Goal: Transaction & Acquisition: Purchase product/service

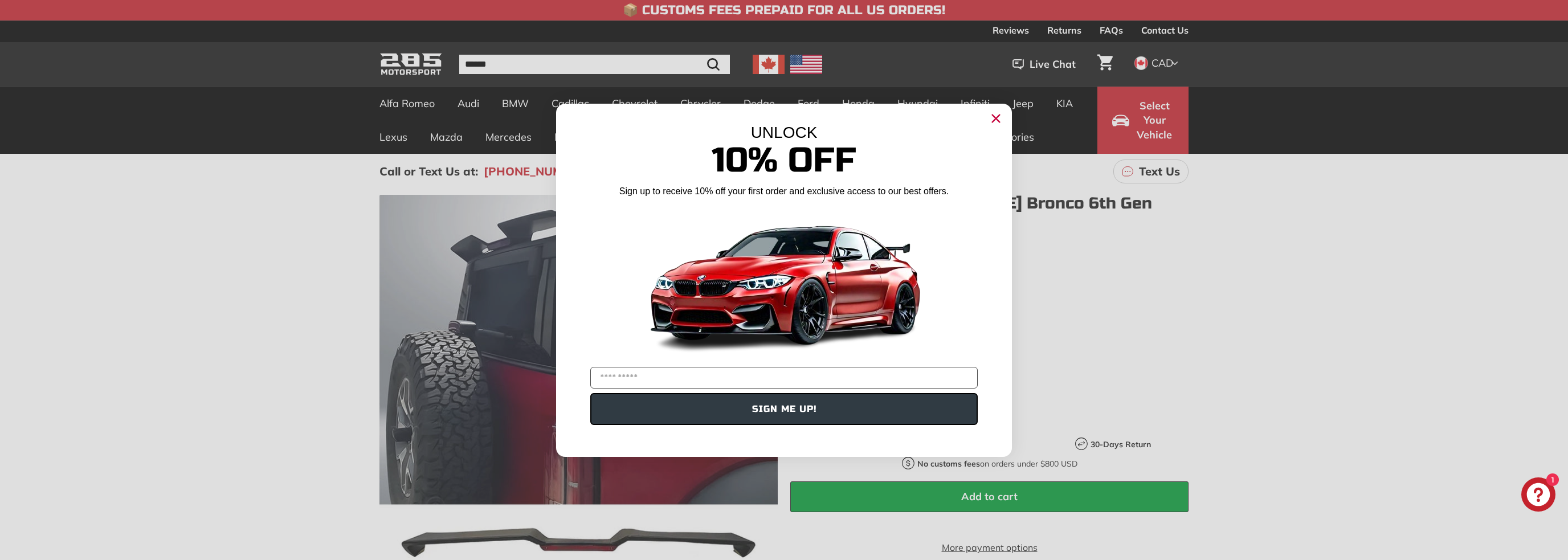
click at [995, 122] on circle "Close dialog" at bounding box center [996, 118] width 17 height 17
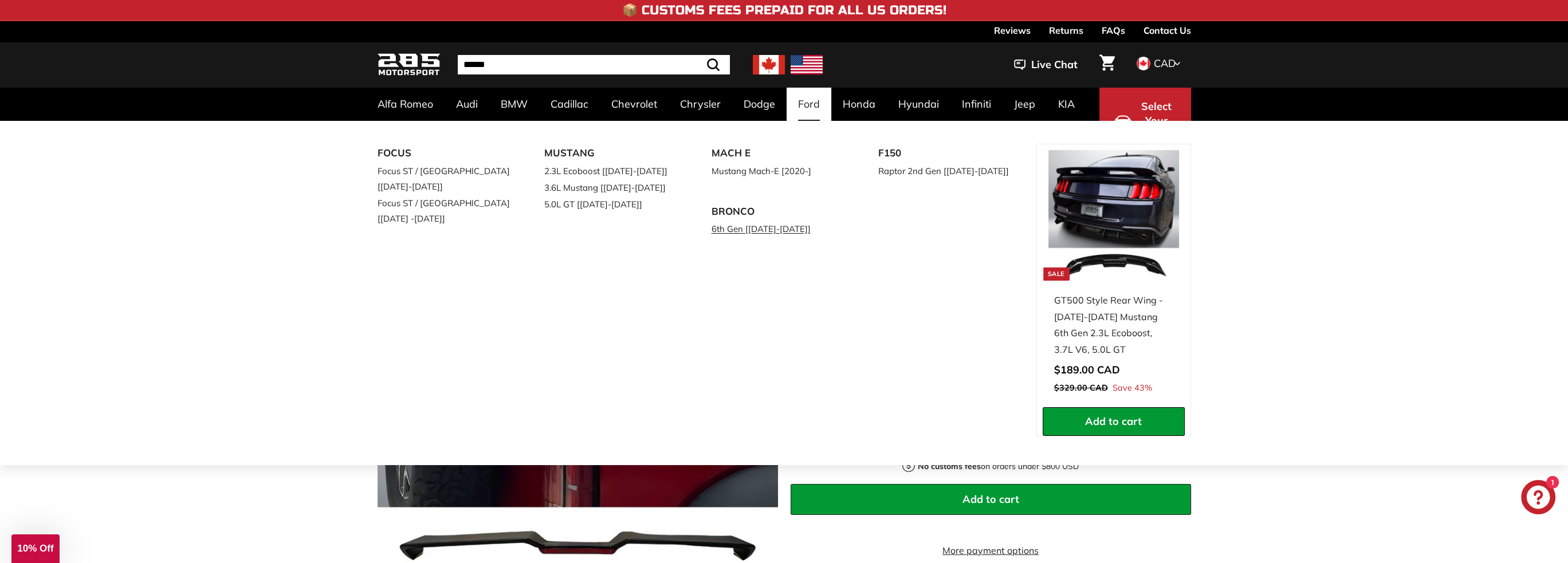
click at [727, 227] on link "6th Gen [[DATE]-[DATE]]" at bounding box center [779, 229] width 135 height 17
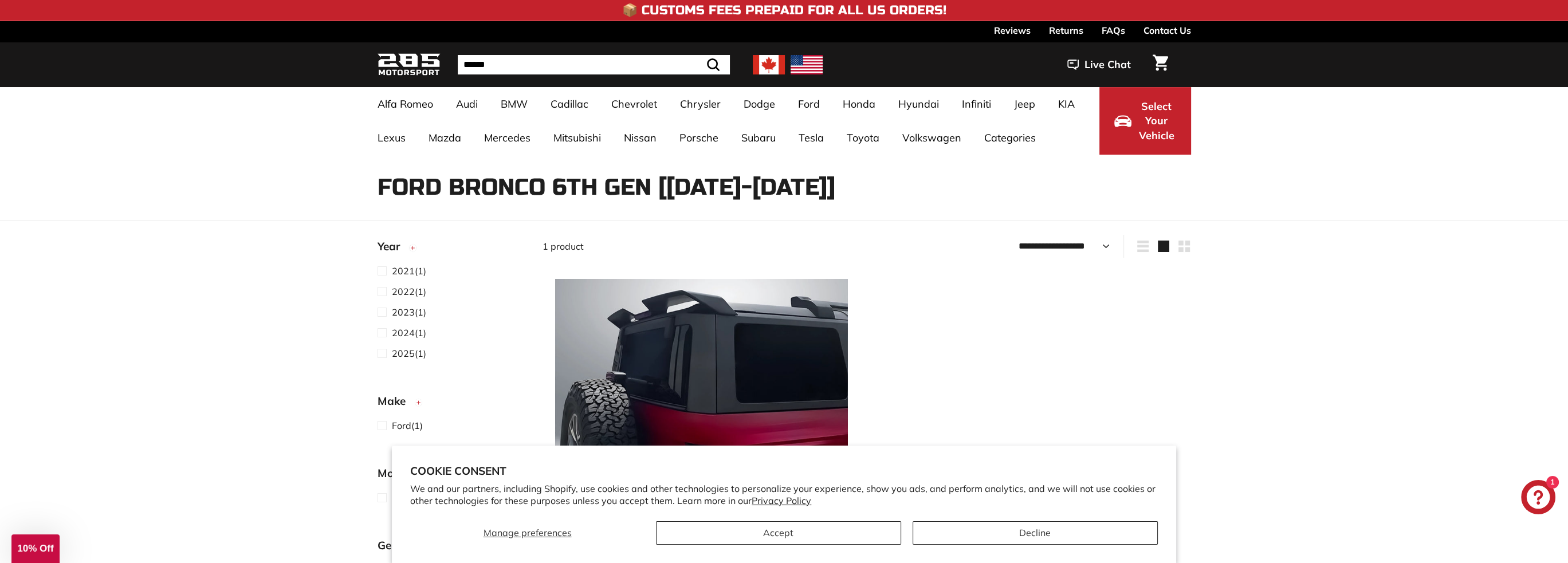
scroll to position [229, 0]
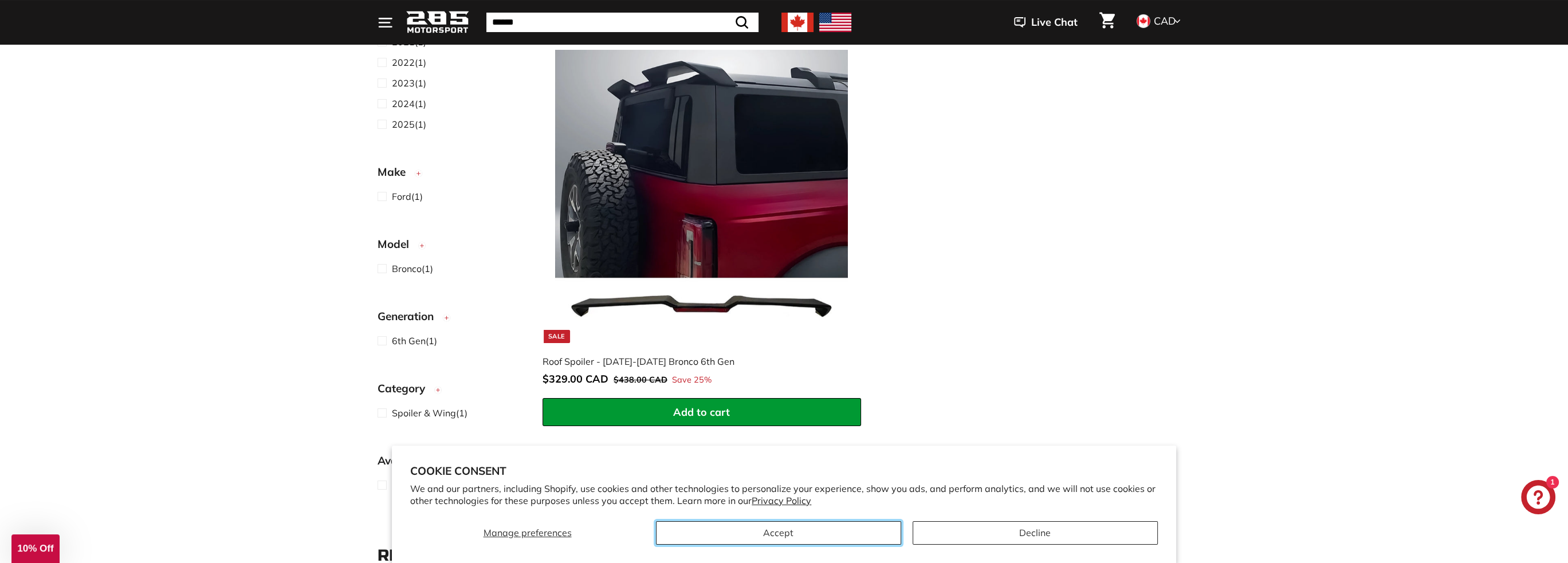
click at [849, 528] on button "Accept" at bounding box center [778, 532] width 246 height 24
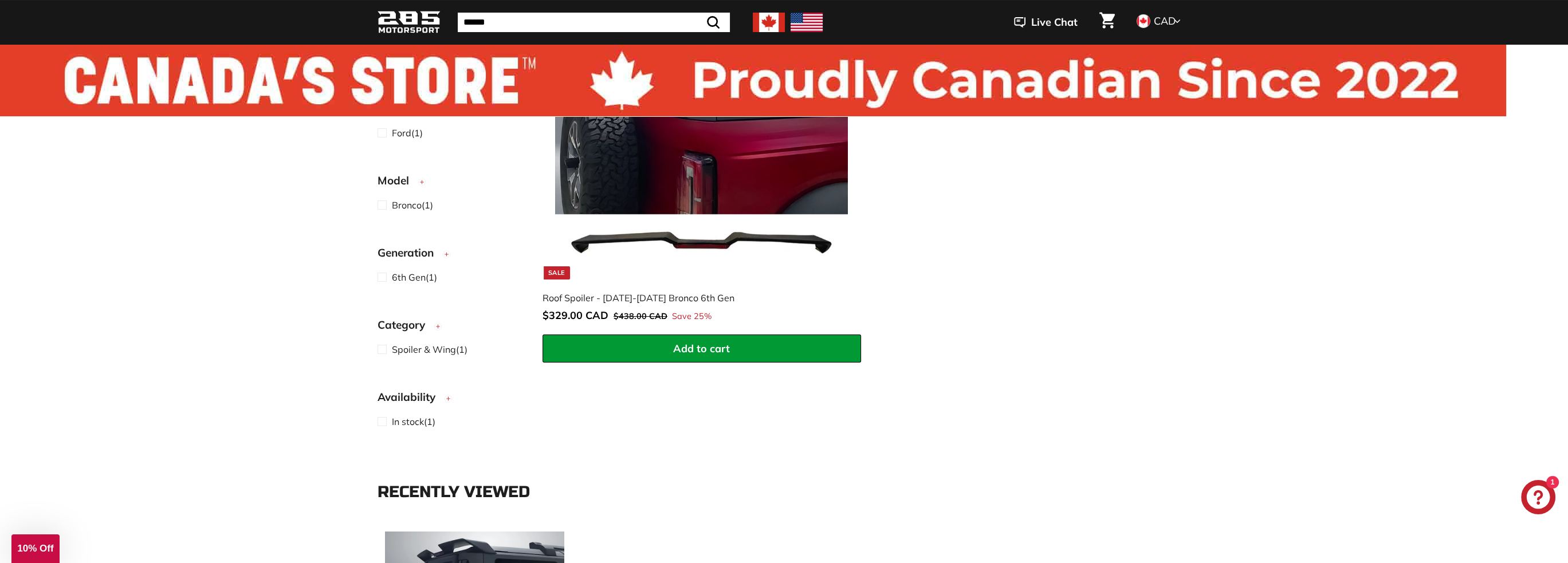
scroll to position [0, 0]
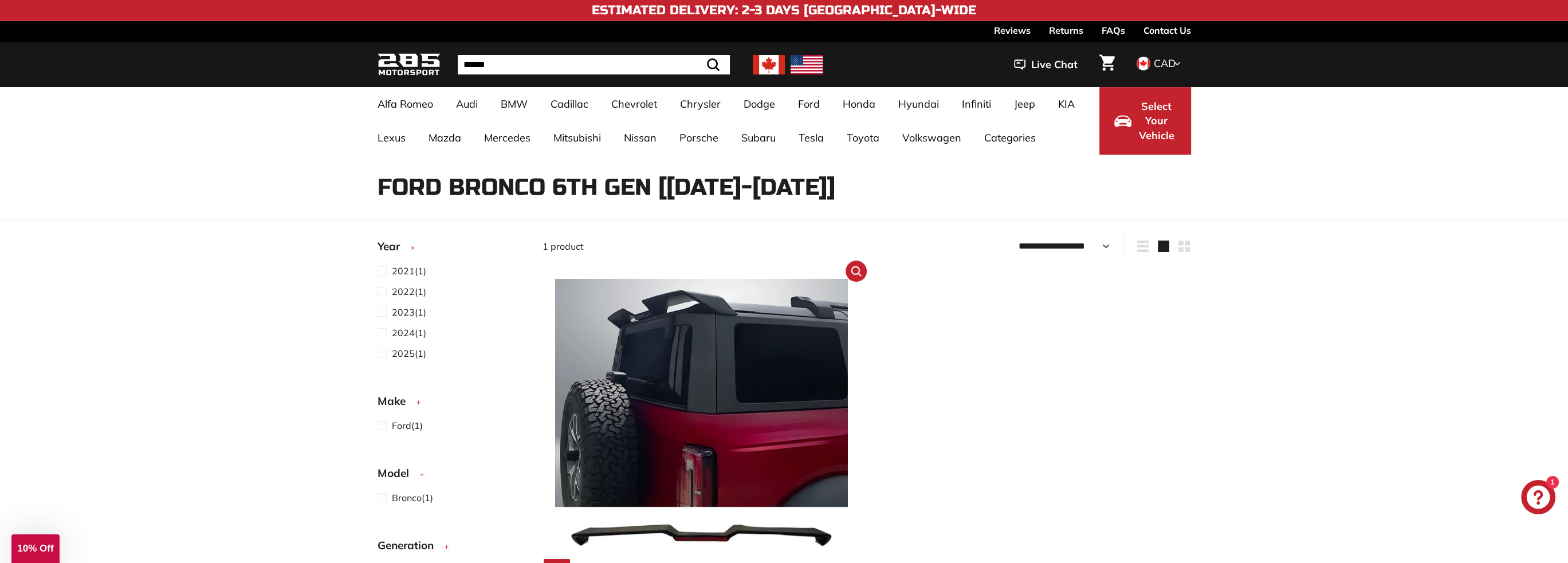
click at [719, 371] on img at bounding box center [701, 425] width 293 height 292
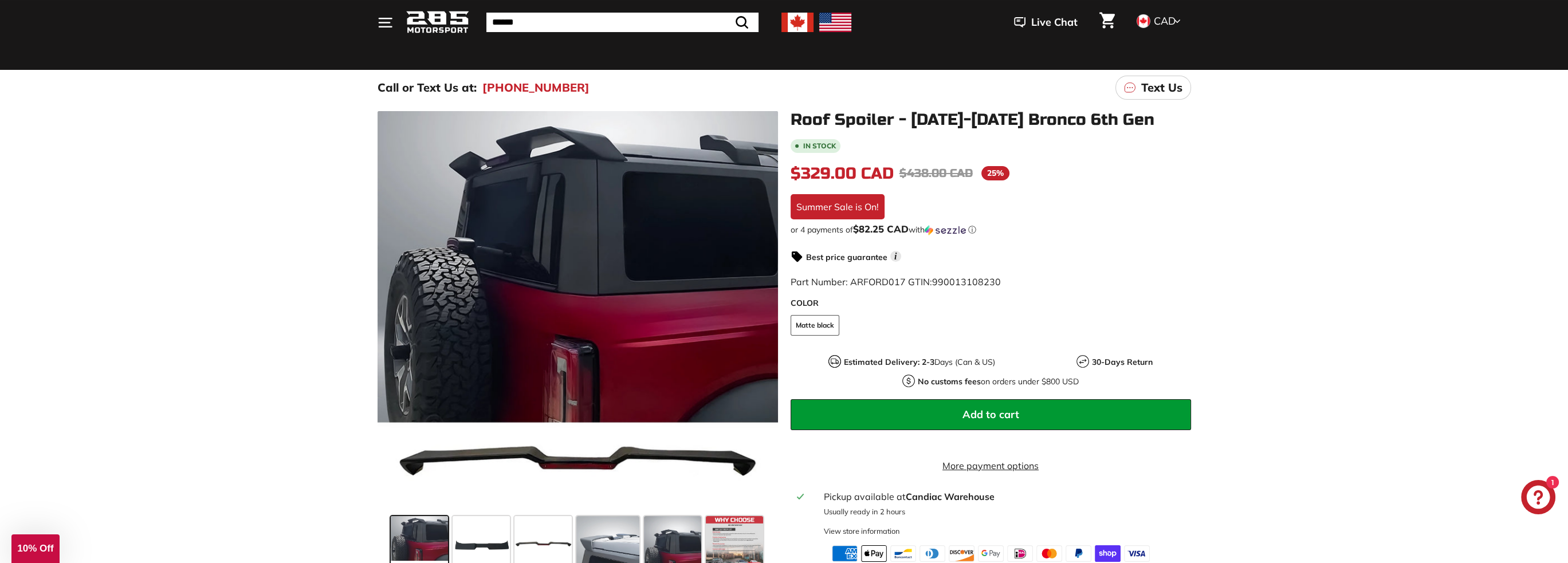
scroll to position [57, 0]
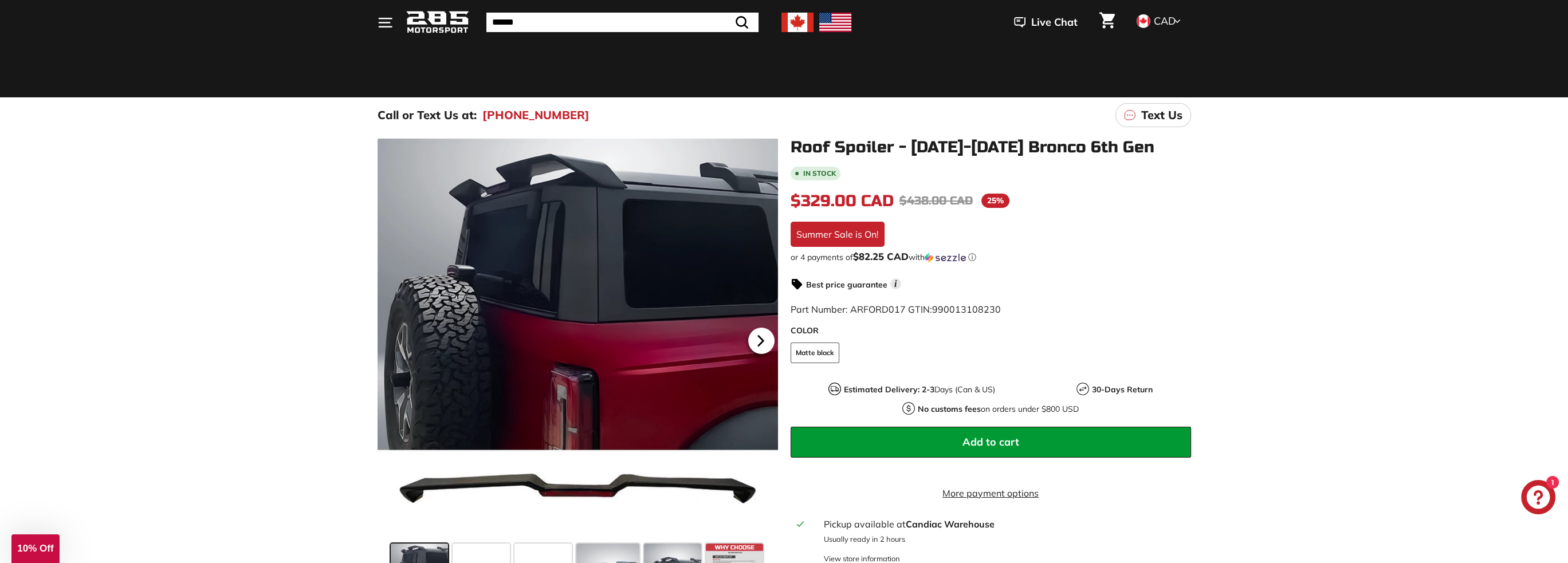
click at [760, 344] on icon at bounding box center [761, 340] width 5 height 10
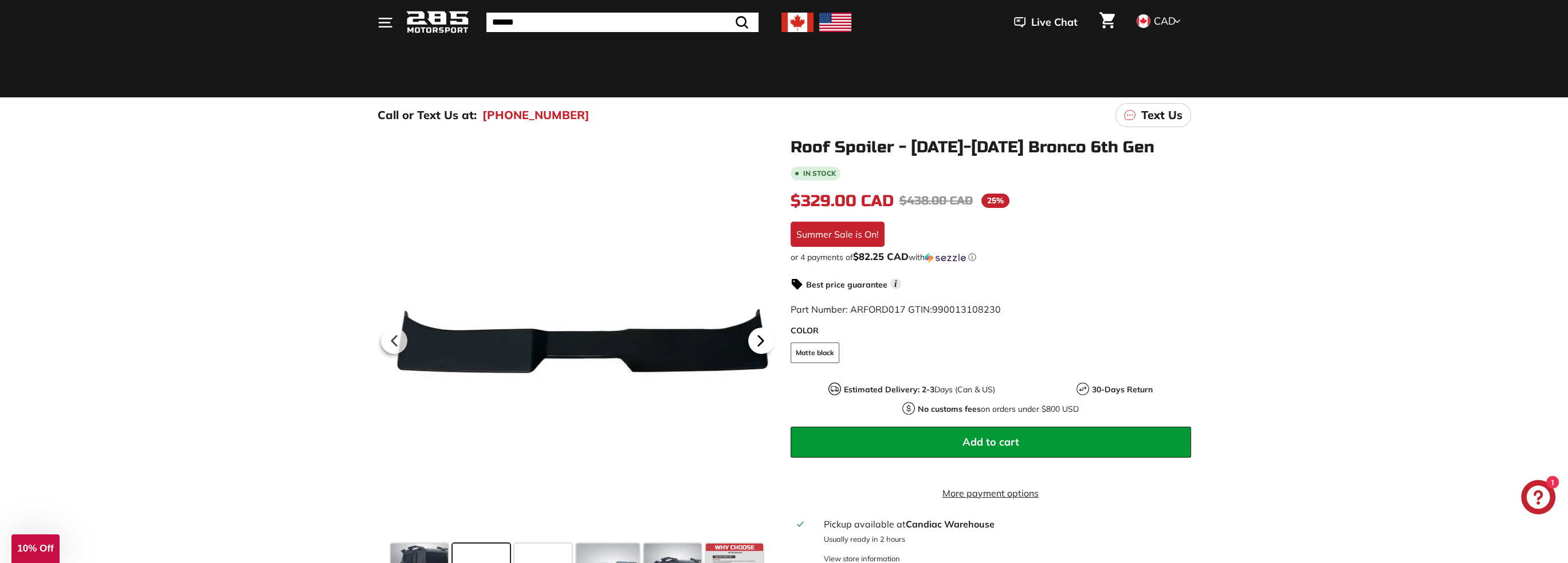
click at [760, 344] on icon at bounding box center [761, 340] width 5 height 10
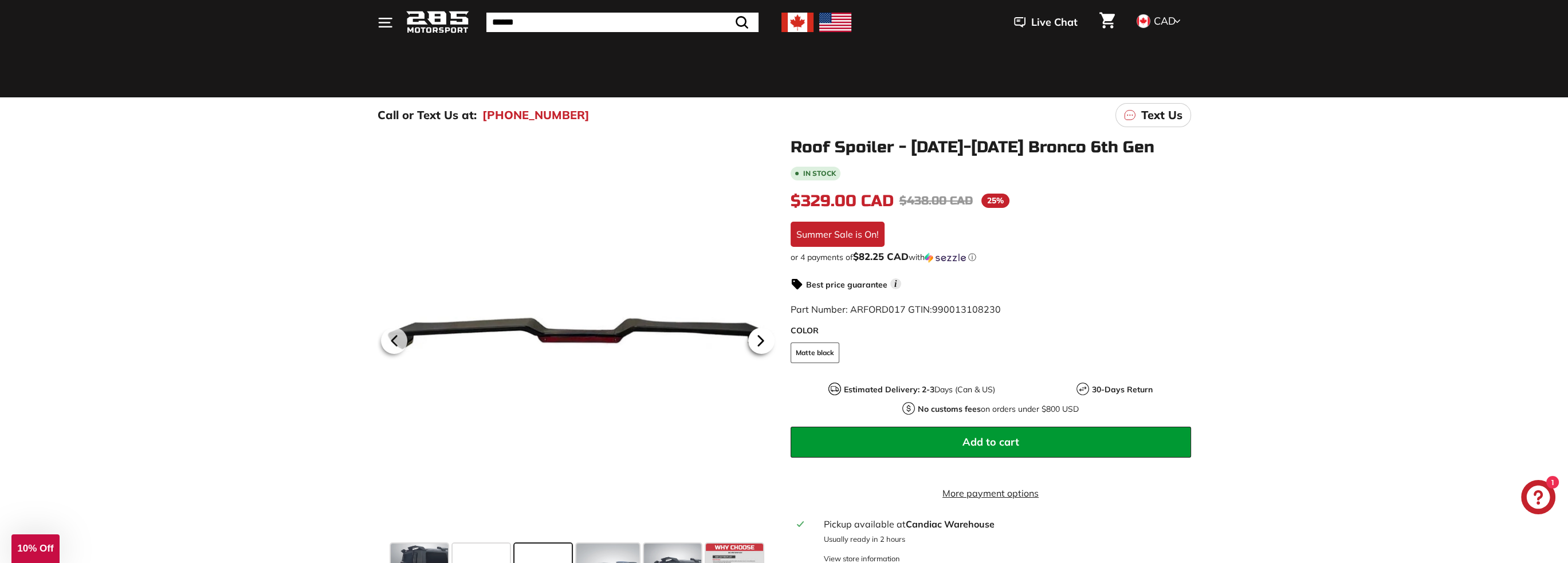
click at [760, 344] on icon at bounding box center [761, 340] width 5 height 10
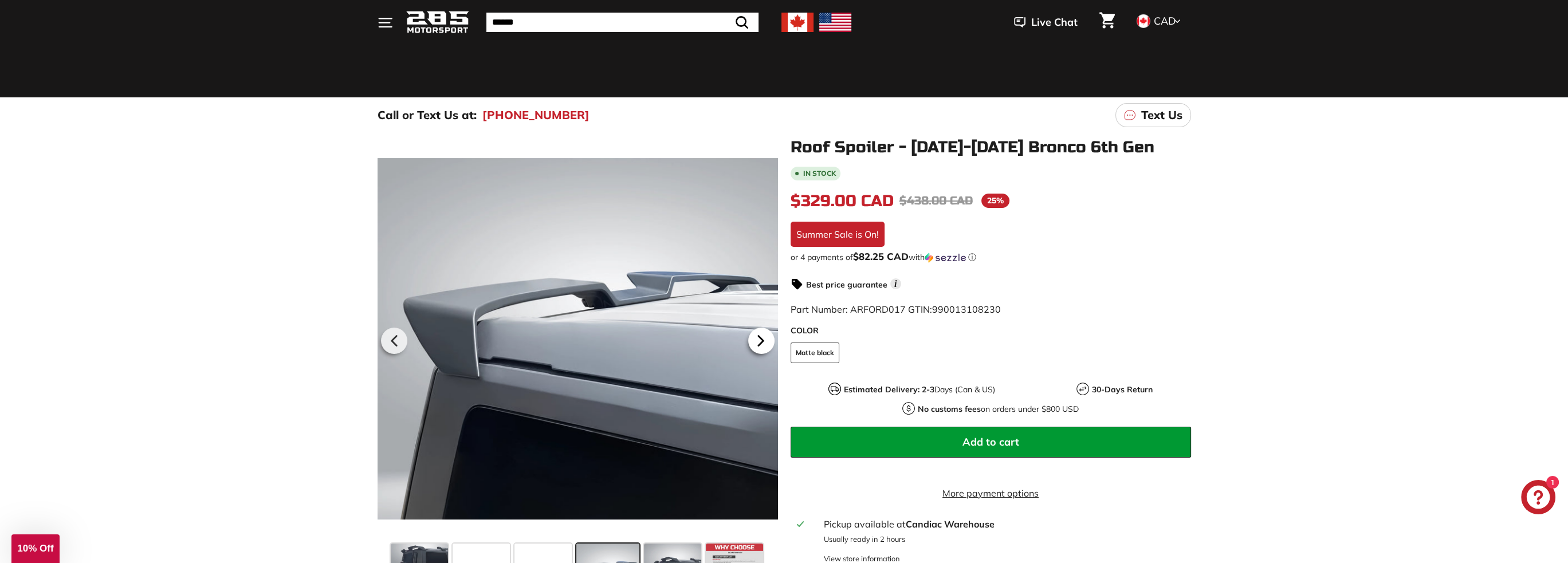
click at [760, 344] on icon at bounding box center [761, 340] width 5 height 10
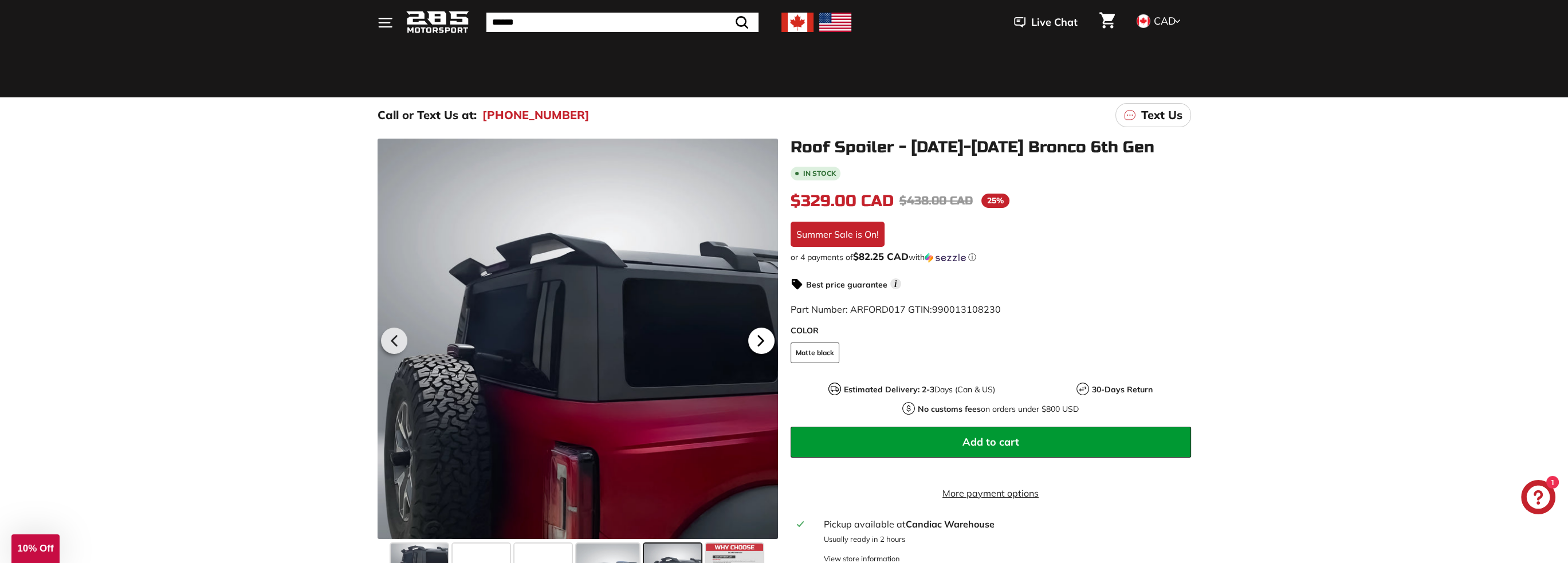
click at [760, 344] on icon at bounding box center [761, 340] width 5 height 10
